Goal: Task Accomplishment & Management: Manage account settings

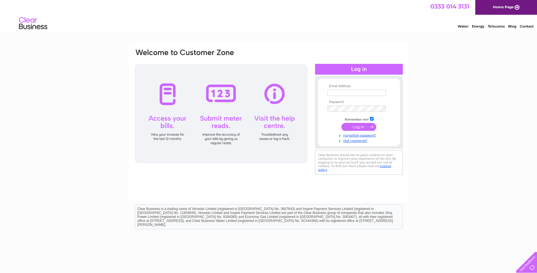
click at [350, 91] on input "text" at bounding box center [357, 93] width 58 height 6
type input "[PERSON_NAME][EMAIL_ADDRESS][DOMAIN_NAME]"
click at [350, 104] on tbody "Email Address: [PERSON_NAME][EMAIL_ADDRESS][DOMAIN_NAME] Password: Remember me?" at bounding box center [359, 113] width 66 height 59
click at [335, 92] on input "text" at bounding box center [357, 93] width 58 height 6
type input "HEATHER@RWBELL.COM"
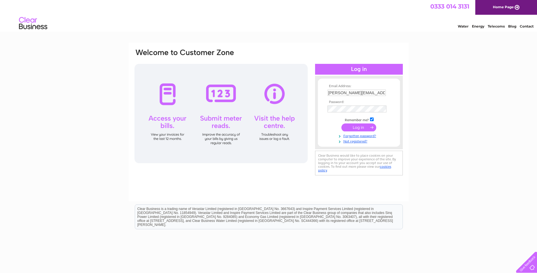
click at [359, 126] on input "submit" at bounding box center [359, 127] width 35 height 8
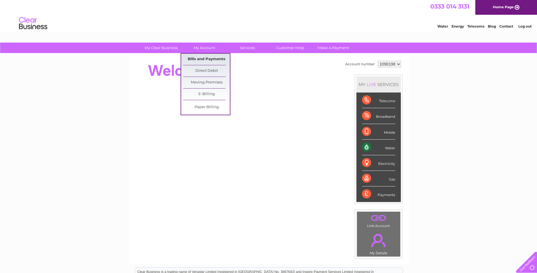
click at [207, 60] on link "Bills and Payments" at bounding box center [206, 59] width 47 height 11
